Goal: Transaction & Acquisition: Download file/media

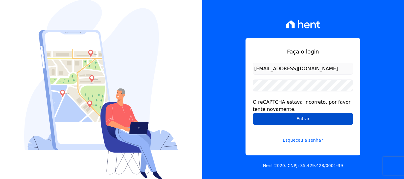
click at [270, 120] on input "Entrar" at bounding box center [303, 119] width 100 height 12
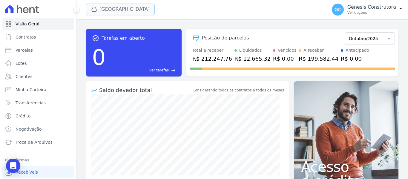
click at [130, 8] on button "Estação Nogueira" at bounding box center [120, 9] width 69 height 11
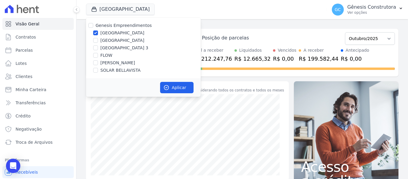
click at [124, 59] on div "Genesis Empreendimentos Estação Nogueira Estação Nogueira 2 Estação Nogueira 3 …" at bounding box center [143, 48] width 115 height 61
click at [125, 64] on label "[PERSON_NAME]" at bounding box center [117, 63] width 35 height 6
click at [98, 64] on input "[PERSON_NAME]" at bounding box center [95, 62] width 5 height 5
checkbox input "true"
click at [109, 27] on label "Genesis Empreendimentos" at bounding box center [124, 25] width 56 height 5
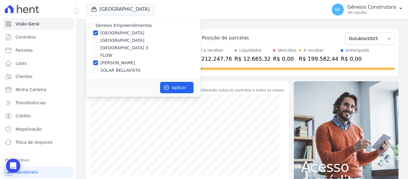
click at [93, 27] on input "Genesis Empreendimentos" at bounding box center [90, 25] width 5 height 5
checkbox input "true"
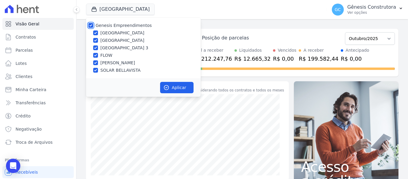
checkbox input "true"
click at [111, 30] on div "Genesis Empreendimentos Estação Nogueira Estação Nogueira 2 Estação Nogueira 3 …" at bounding box center [143, 48] width 115 height 61
click at [99, 22] on div "Genesis Empreendimentos" at bounding box center [124, 25] width 56 height 6
click at [90, 25] on input "Genesis Empreendimentos" at bounding box center [90, 25] width 5 height 5
checkbox input "false"
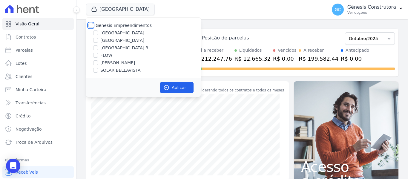
checkbox input "false"
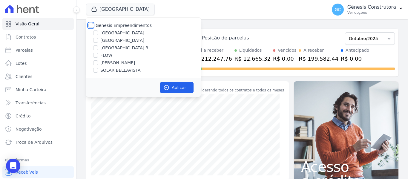
checkbox input "false"
click at [101, 62] on label "[PERSON_NAME]" at bounding box center [117, 63] width 35 height 6
click at [98, 62] on input "[PERSON_NAME]" at bounding box center [95, 62] width 5 height 5
checkbox input "true"
click at [187, 86] on button "Aplicar" at bounding box center [176, 87] width 33 height 11
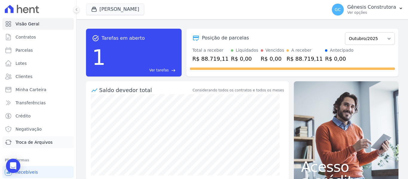
click at [36, 143] on span "Troca de Arquivos" at bounding box center [34, 142] width 37 height 6
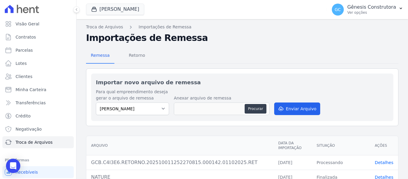
click at [266, 111] on div "Procurar" at bounding box center [256, 109] width 23 height 10
click at [263, 110] on button "Procurar" at bounding box center [256, 109] width 22 height 10
type input "GCB.C4I3E6.RETORNO.202510110227570895.000145.10102025.RET"
click at [285, 103] on button "Enviar Arquivo" at bounding box center [297, 109] width 46 height 13
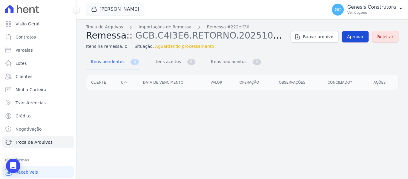
click at [358, 37] on span "Aprovar" at bounding box center [355, 37] width 16 height 6
click at [361, 33] on link "Aprovar" at bounding box center [355, 36] width 27 height 11
click at [357, 38] on span "Aprovar" at bounding box center [355, 37] width 16 height 6
click at [347, 41] on link "Aprovar" at bounding box center [355, 36] width 27 height 11
click at [100, 26] on link "Troca de Arquivos" at bounding box center [104, 27] width 37 height 6
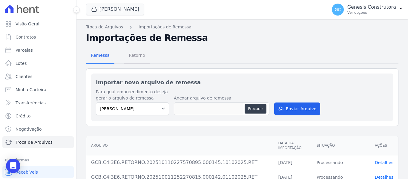
click at [136, 53] on span "Retorno" at bounding box center [137, 55] width 24 height 12
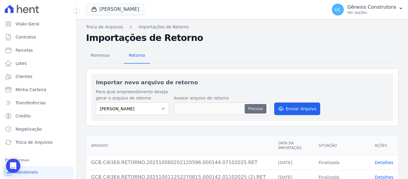
click at [258, 109] on button "Procurar" at bounding box center [256, 109] width 22 height 10
type input "GCB.C4I3E6.RETORNO.202510110227570895.000145.10102025.RET"
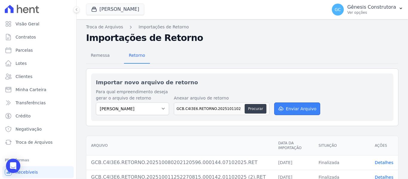
click at [296, 111] on button "Enviar Arquivo" at bounding box center [297, 109] width 46 height 13
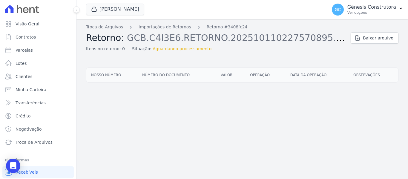
click at [258, 51] on div "Itens no retorno: 0 Situação: Aguardando processamento" at bounding box center [216, 47] width 260 height 9
click at [256, 49] on div "Itens no retorno: 0 Situação: Aguardando processamento" at bounding box center [216, 47] width 260 height 9
click at [152, 27] on link "Importações de Retornos" at bounding box center [165, 27] width 53 height 6
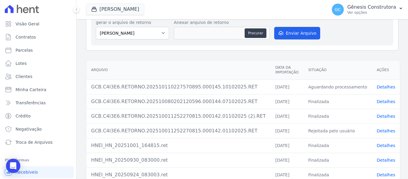
scroll to position [90, 0]
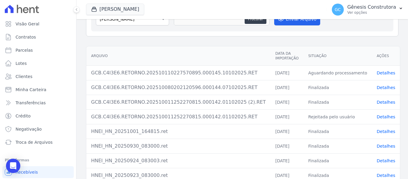
click at [380, 73] on link "Detalhes" at bounding box center [386, 73] width 19 height 5
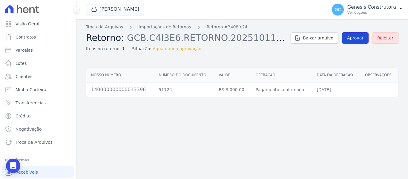
click at [352, 42] on link "Aprovar" at bounding box center [355, 37] width 27 height 11
click at [352, 41] on span "Aprovar" at bounding box center [355, 38] width 16 height 6
click at [354, 38] on span "Aprovar" at bounding box center [355, 38] width 16 height 6
click at [355, 38] on span "Aprovar" at bounding box center [355, 38] width 16 height 6
click at [348, 38] on link "Aprovar" at bounding box center [355, 37] width 27 height 11
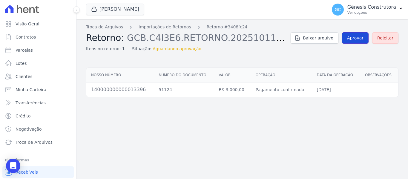
click at [366, 35] on link "Aprovar" at bounding box center [355, 37] width 27 height 11
click at [366, 37] on link "Aprovar" at bounding box center [355, 37] width 27 height 11
click at [364, 37] on span "Aprovar" at bounding box center [355, 38] width 16 height 6
click at [359, 43] on link "Aprovar" at bounding box center [355, 37] width 27 height 11
click at [364, 38] on span "Aprovar" at bounding box center [355, 38] width 16 height 6
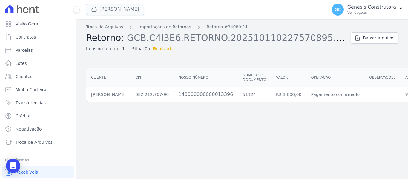
click at [115, 13] on button "Hildegardo De Noronha" at bounding box center [115, 9] width 58 height 11
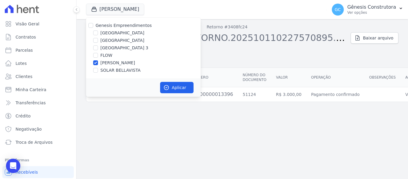
click at [107, 72] on label "SOLAR BELLAVISTA" at bounding box center [120, 70] width 40 height 6
click at [98, 72] on input "SOLAR BELLAVISTA" at bounding box center [95, 70] width 5 height 5
checkbox input "true"
click at [97, 59] on div "Genesis Empreendimentos Estação Nogueira Estação Nogueira 2 Estação Nogueira 3 …" at bounding box center [143, 48] width 115 height 61
click at [97, 62] on input "[PERSON_NAME]" at bounding box center [95, 62] width 5 height 5
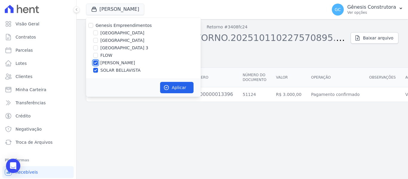
checkbox input "false"
click at [179, 94] on div "Aplicar" at bounding box center [143, 87] width 115 height 19
click at [179, 89] on button "Aplicar" at bounding box center [176, 87] width 33 height 11
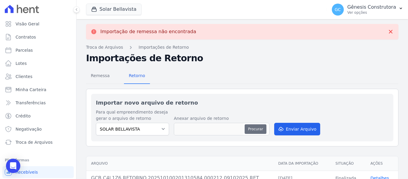
click at [248, 129] on button "Procurar" at bounding box center [256, 129] width 22 height 10
type input "GCB.C4L1Z6.RETORNO.202510110228060643.000213.10102025.RET"
click at [285, 121] on div "Para qual empreendimento deseja gerar o arquivo de retorno SOLAR BELLAVISTA Ane…" at bounding box center [242, 122] width 293 height 27
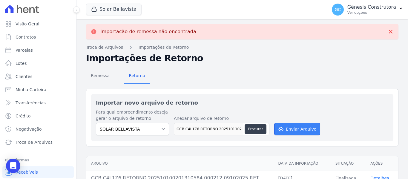
click at [285, 128] on button "Enviar Arquivo" at bounding box center [297, 129] width 46 height 13
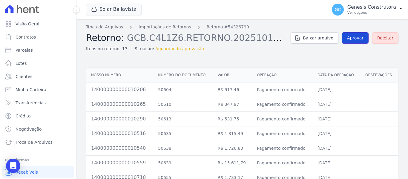
click at [350, 39] on span "Aprovar" at bounding box center [355, 38] width 16 height 6
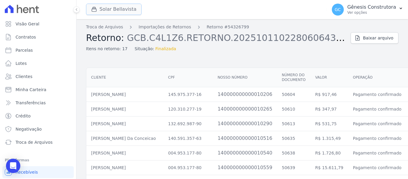
click at [121, 7] on button "Solar Bellavista" at bounding box center [114, 9] width 56 height 11
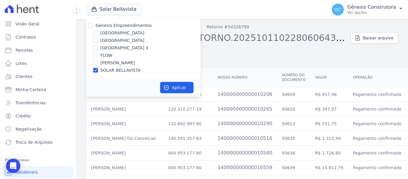
click at [98, 55] on div "FLOW" at bounding box center [143, 55] width 115 height 6
click at [96, 53] on input "FLOW" at bounding box center [95, 55] width 5 height 5
checkbox input "true"
click at [96, 72] on input "SOLAR BELLAVISTA" at bounding box center [95, 70] width 5 height 5
checkbox input "false"
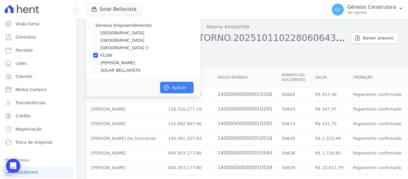
click at [175, 88] on button "Aplicar" at bounding box center [176, 87] width 33 height 11
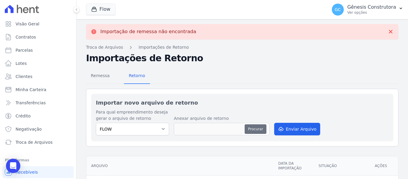
click at [254, 126] on button "Procurar" at bounding box center [256, 129] width 22 height 10
type input "GCB.C4L1Z6.RETORNO.202510110228060643.000213.10102025.RET"
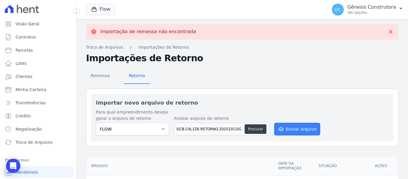
click at [299, 126] on button "Enviar Arquivo" at bounding box center [297, 129] width 46 height 13
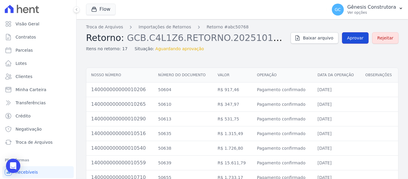
click at [361, 34] on link "Aprovar" at bounding box center [355, 37] width 27 height 11
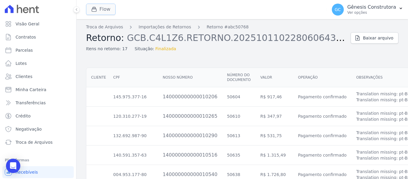
click at [96, 10] on icon "button" at bounding box center [94, 9] width 4 height 4
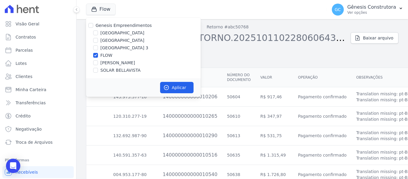
click at [111, 32] on label "[GEOGRAPHIC_DATA]" at bounding box center [122, 33] width 44 height 6
click at [98, 32] on input "[GEOGRAPHIC_DATA]" at bounding box center [95, 32] width 5 height 5
checkbox input "true"
click at [98, 57] on div "FLOW" at bounding box center [143, 55] width 115 height 6
click at [97, 55] on input "FLOW" at bounding box center [95, 55] width 5 height 5
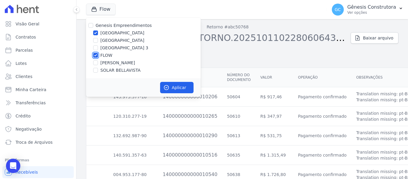
checkbox input "false"
click at [170, 86] on button "Aplicar" at bounding box center [176, 87] width 33 height 11
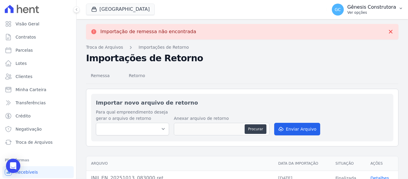
click at [370, 6] on p "Gênesis Construtora" at bounding box center [372, 7] width 49 height 6
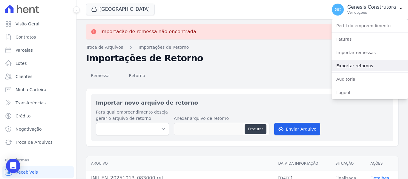
click at [367, 62] on link "Exportar retornos" at bounding box center [370, 65] width 77 height 11
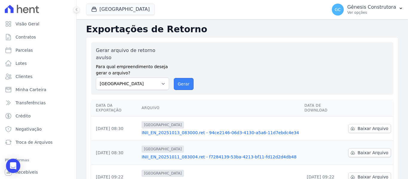
click at [189, 78] on button "Gerar" at bounding box center [184, 84] width 20 height 12
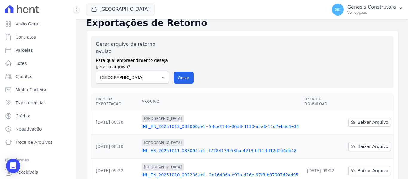
scroll to position [60, 0]
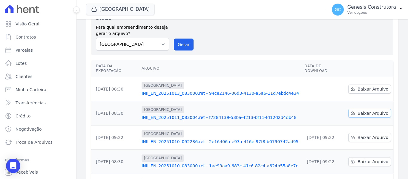
click at [361, 110] on span "Baixar Arquivo" at bounding box center [373, 113] width 31 height 6
click at [244, 64] on th "Arquivo" at bounding box center [220, 68] width 163 height 17
click at [359, 86] on span "Baixar Arquivo" at bounding box center [373, 89] width 31 height 6
drag, startPoint x: 178, startPoint y: 38, endPoint x: 236, endPoint y: 49, distance: 58.7
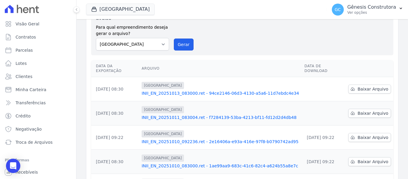
click at [179, 39] on button "Gerar" at bounding box center [184, 45] width 20 height 12
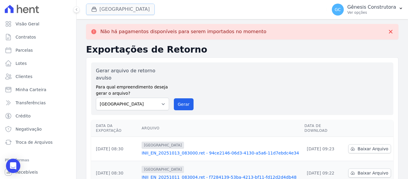
click at [132, 7] on button "[GEOGRAPHIC_DATA]" at bounding box center [120, 9] width 69 height 11
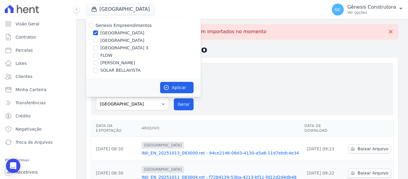
click at [115, 48] on label "[GEOGRAPHIC_DATA] 3" at bounding box center [124, 48] width 48 height 6
click at [98, 48] on input "[GEOGRAPHIC_DATA] 3" at bounding box center [95, 47] width 5 height 5
checkbox input "true"
click at [104, 28] on label "Genesis Empreendimentos" at bounding box center [124, 25] width 56 height 5
click at [93, 28] on input "Genesis Empreendimentos" at bounding box center [90, 25] width 5 height 5
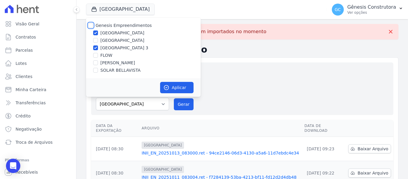
checkbox input "true"
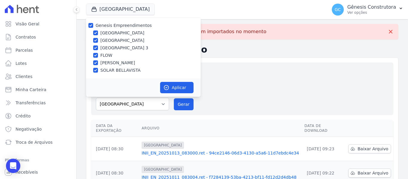
click at [101, 34] on label "[GEOGRAPHIC_DATA]" at bounding box center [122, 33] width 44 height 6
click at [98, 34] on input "[GEOGRAPHIC_DATA]" at bounding box center [95, 32] width 5 height 5
checkbox input "false"
click at [91, 23] on input "Genesis Empreendimentos" at bounding box center [90, 25] width 5 height 5
checkbox input "true"
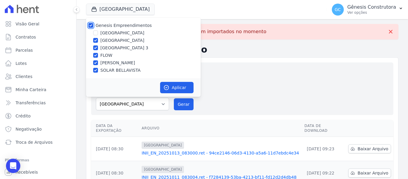
checkbox input "true"
click at [90, 25] on input "Genesis Empreendimentos" at bounding box center [90, 25] width 5 height 5
checkbox input "false"
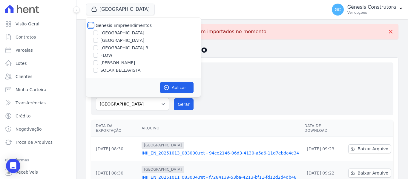
checkbox input "false"
click at [100, 47] on label "[GEOGRAPHIC_DATA] 3" at bounding box center [124, 48] width 48 height 6
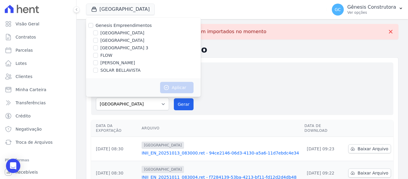
click at [98, 47] on input "[GEOGRAPHIC_DATA] 3" at bounding box center [95, 47] width 5 height 5
checkbox input "true"
click at [176, 84] on button "Aplicar" at bounding box center [176, 87] width 33 height 11
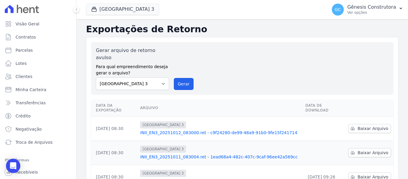
drag, startPoint x: 183, startPoint y: 74, endPoint x: 220, endPoint y: 49, distance: 44.6
click at [183, 78] on button "Gerar" at bounding box center [184, 84] width 20 height 12
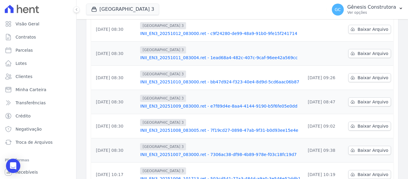
scroll to position [60, 0]
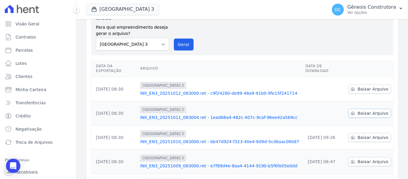
click at [361, 110] on span "Baixar Arquivo" at bounding box center [373, 113] width 31 height 6
click at [361, 86] on span "Baixar Arquivo" at bounding box center [373, 89] width 31 height 6
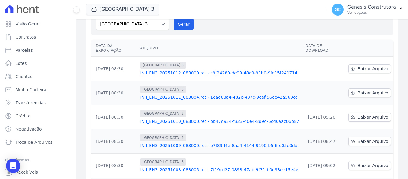
scroll to position [39, 0]
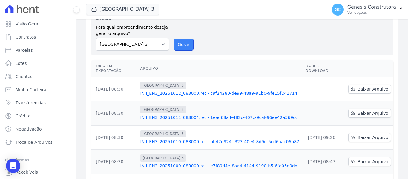
click at [182, 39] on button "Gerar" at bounding box center [184, 45] width 20 height 12
